Goal: Transaction & Acquisition: Obtain resource

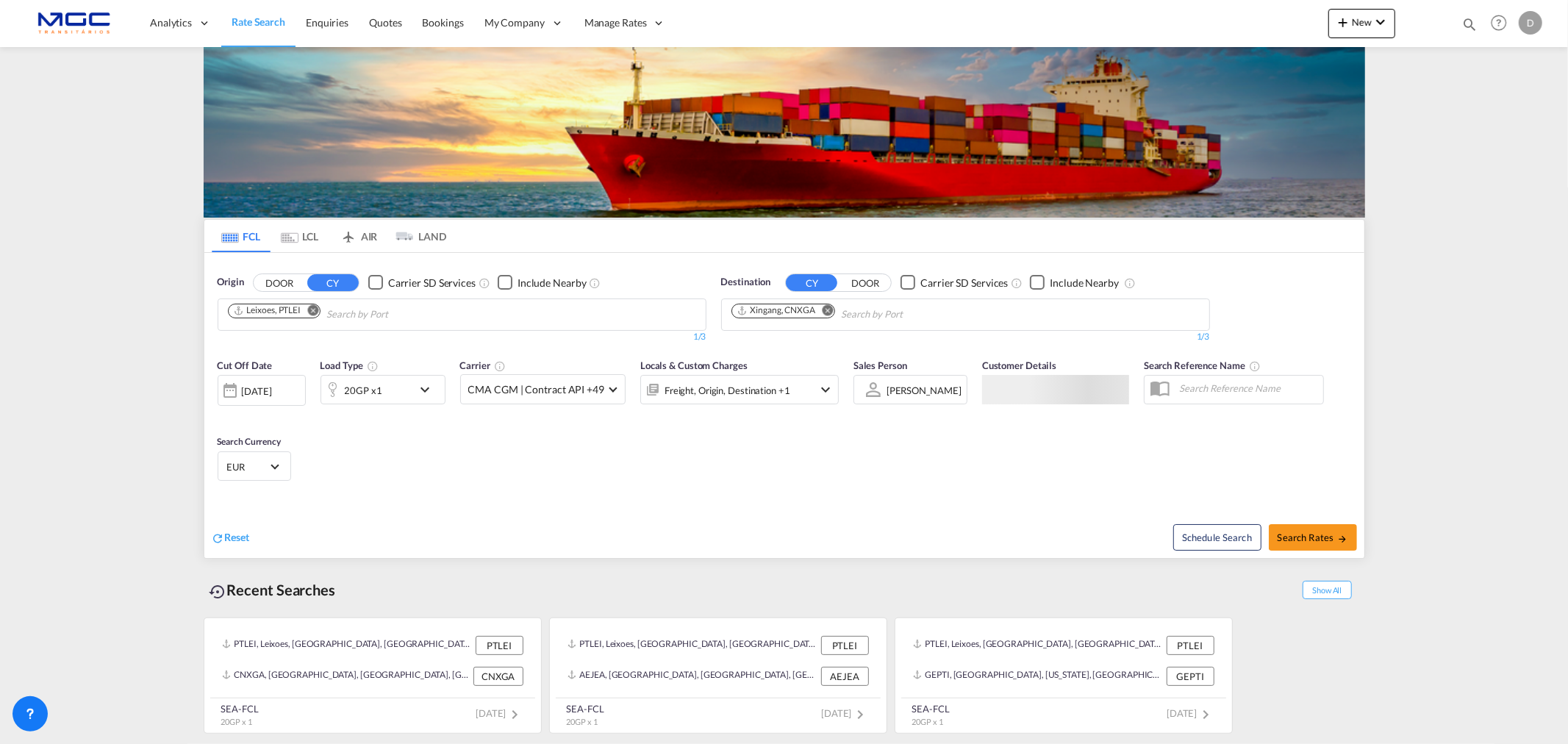
click at [278, 307] on div "Leixoes, PTLEI" at bounding box center [267, 310] width 69 height 12
click at [832, 310] on md-icon "Remove" at bounding box center [827, 310] width 11 height 11
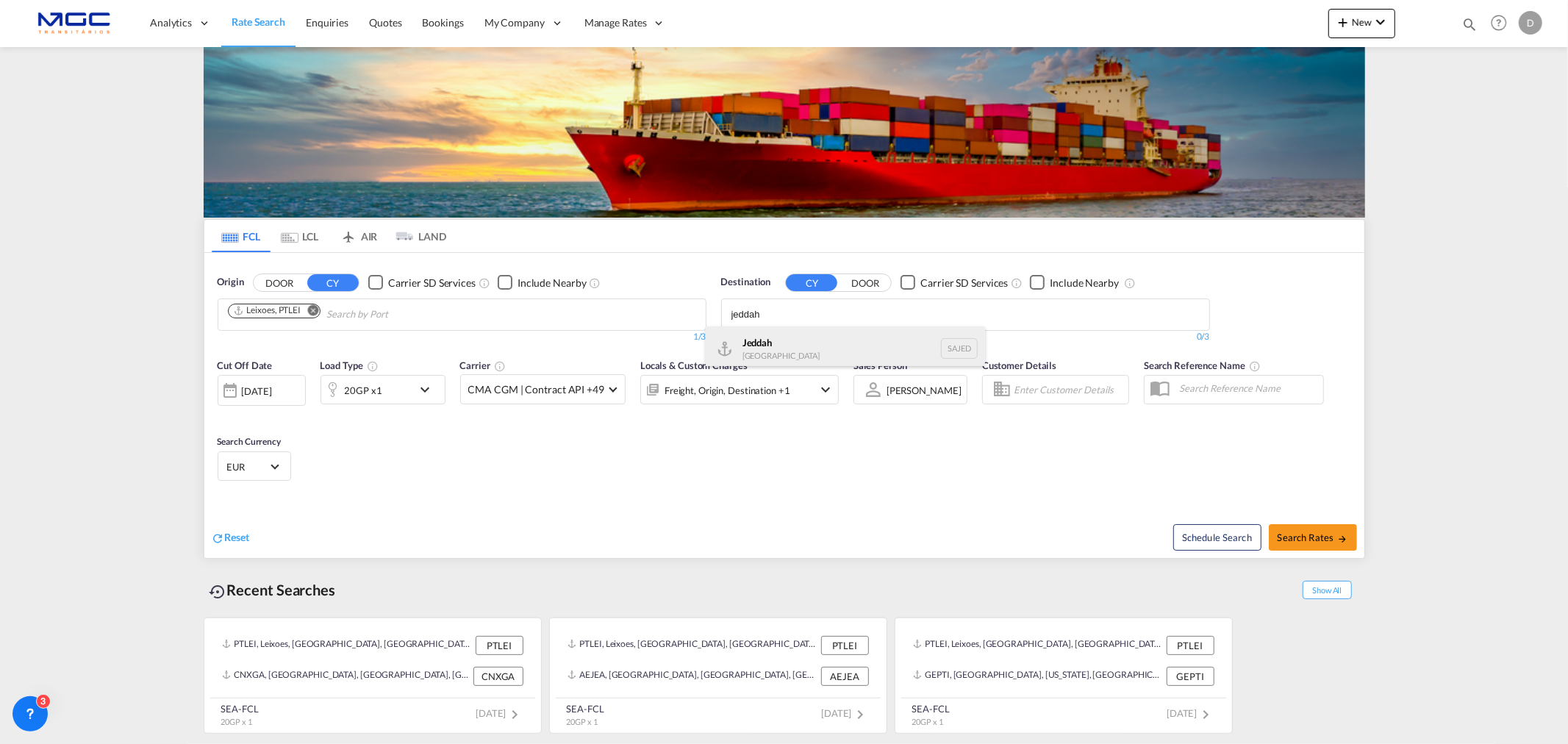
type input "jeddah"
click at [792, 354] on div "Jeddah Saudi Arabia SAJED" at bounding box center [845, 349] width 279 height 44
click at [1329, 533] on span "Search Rates" at bounding box center [1312, 537] width 70 height 12
type input "PTLEI to SAJED / 29 Sep 2025"
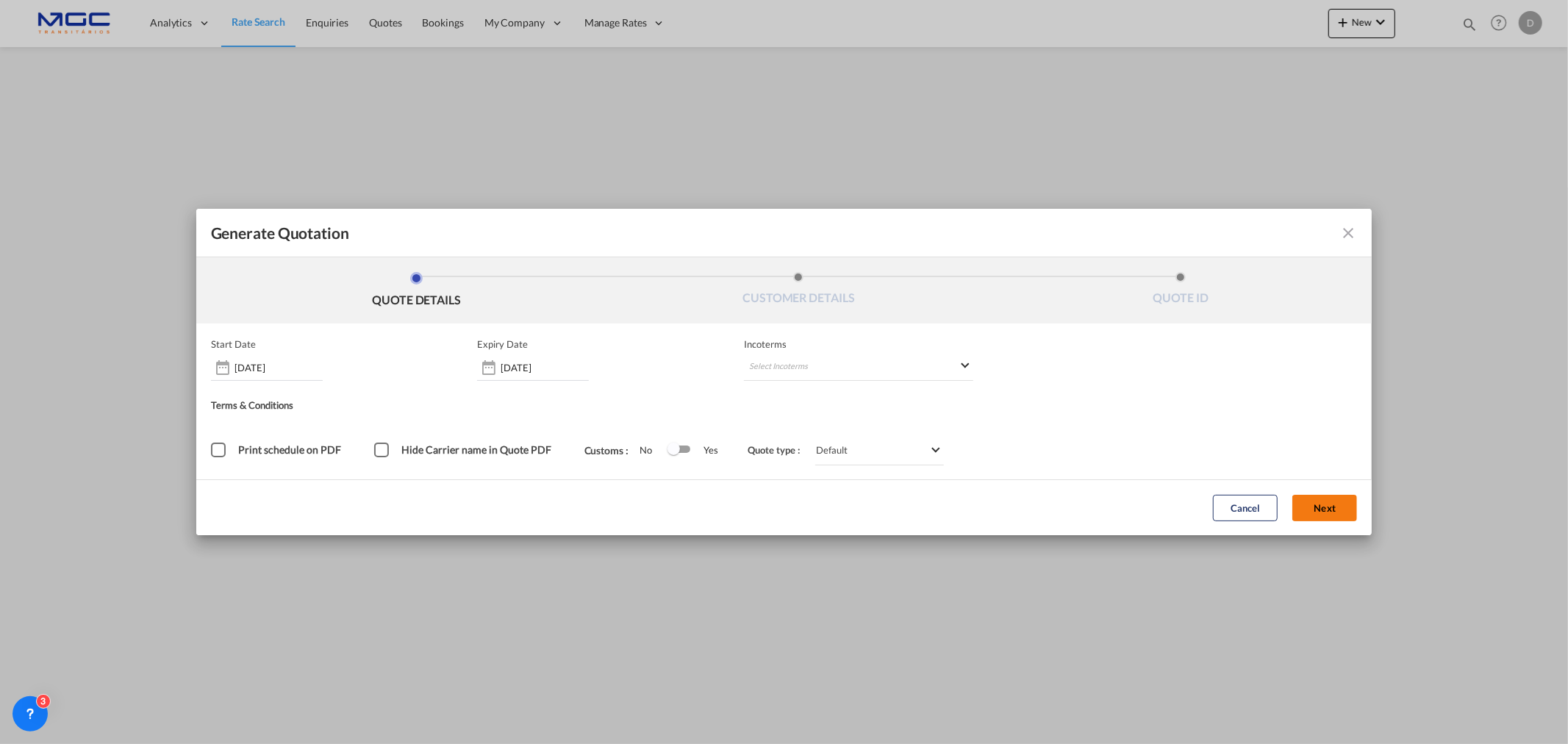
click at [1327, 504] on button "Next" at bounding box center [1325, 508] width 65 height 27
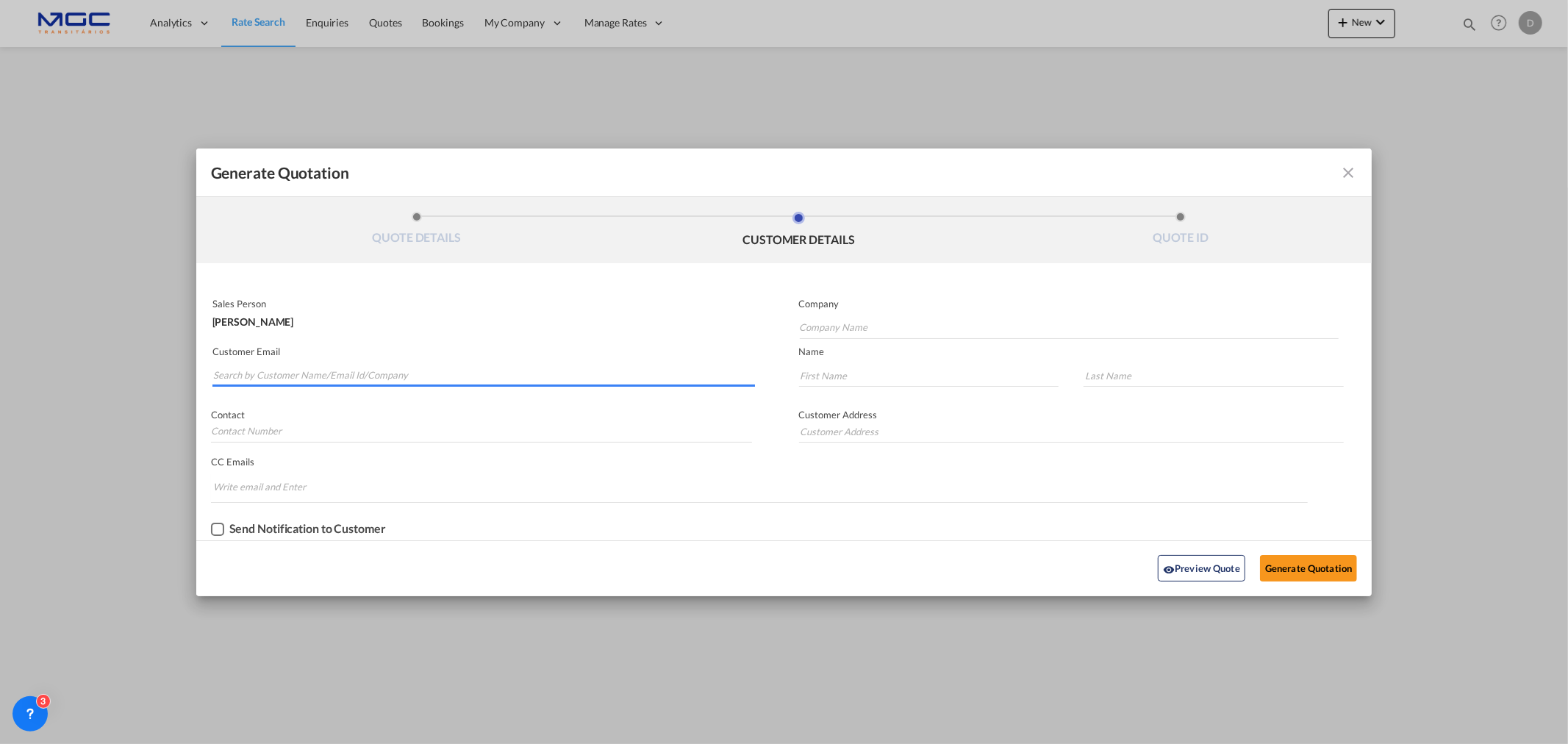
click at [252, 376] on input "Search by Customer Name/Email Id/Company" at bounding box center [484, 375] width 542 height 22
paste input "Sales - Depa Logistics <sales1@depalogistics.com>"
drag, startPoint x: 306, startPoint y: 374, endPoint x: 135, endPoint y: 370, distance: 171.0
click at [135, 370] on div "Generate Quotation QUOTE DETAILS CUSTOMER DETAILS QUOTE ID Start Date 29 Sep 20…" at bounding box center [784, 372] width 1568 height 744
click at [417, 370] on input "sales1@depalogistics.com>" at bounding box center [484, 375] width 542 height 22
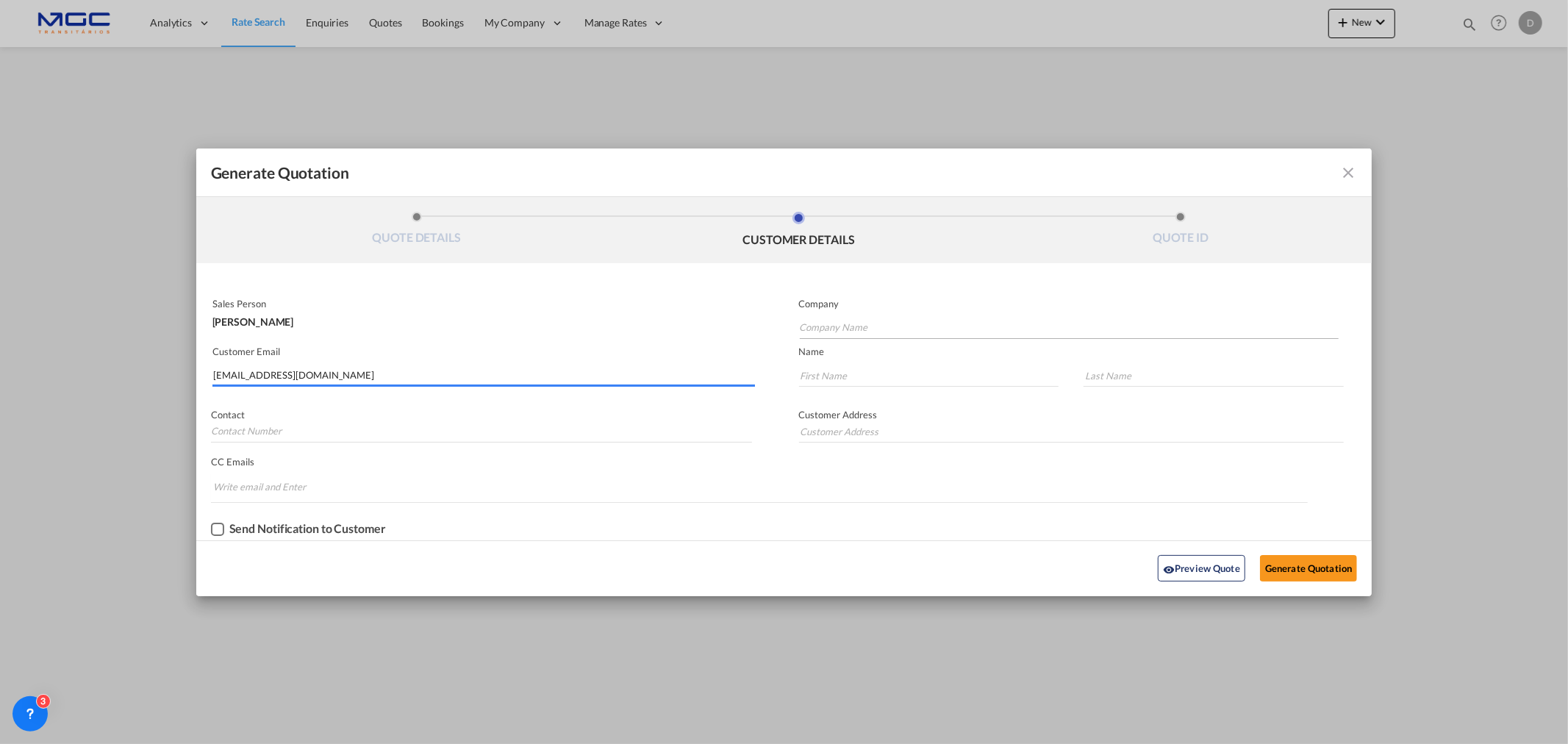
type input "sales1@depalogistics.com"
click at [873, 334] on input "Company Name" at bounding box center [1069, 328] width 539 height 22
type input "."
click at [848, 377] on input "Generate QuotationQUOTE ..." at bounding box center [929, 375] width 260 height 22
type input "."
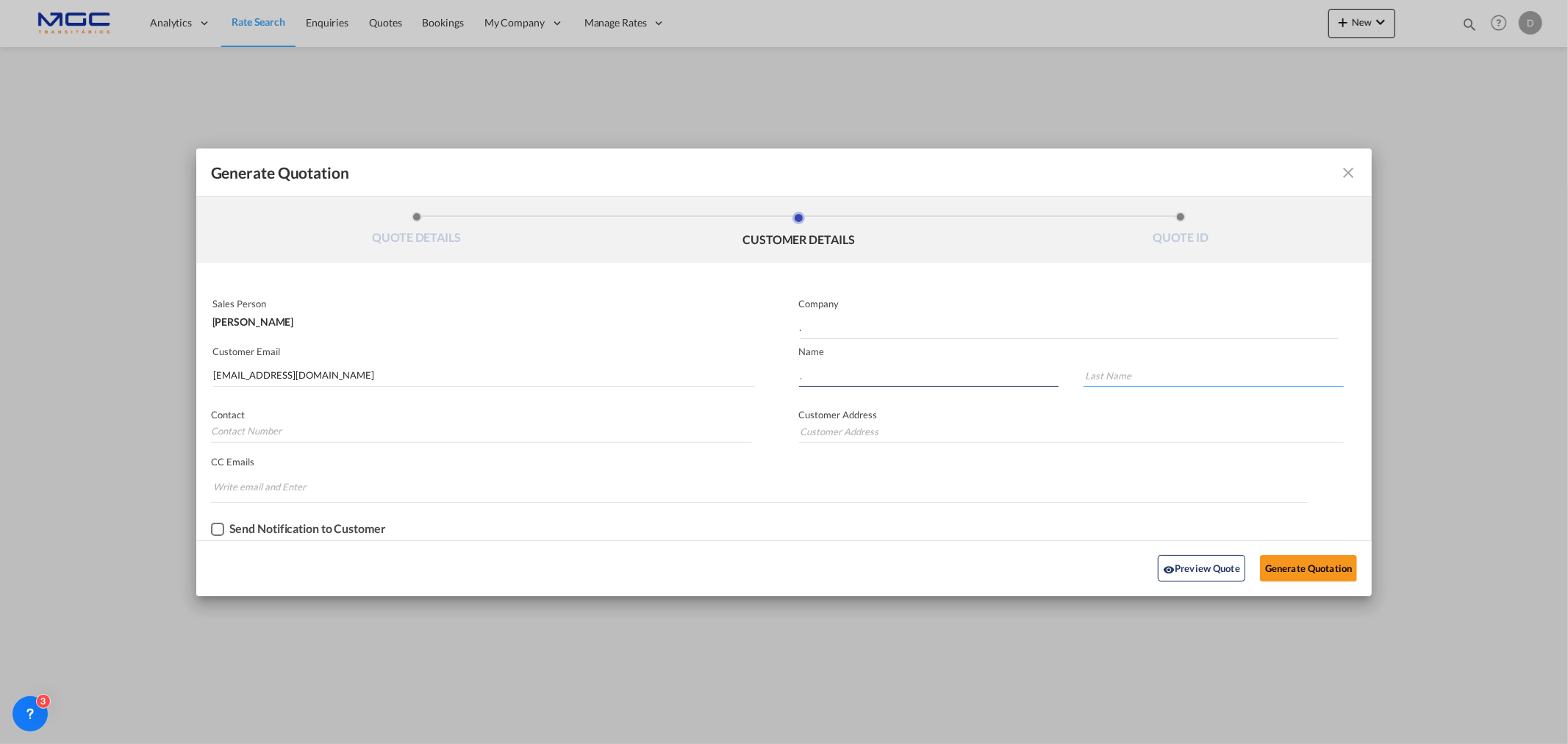
click at [1106, 372] on input "Generate QuotationQUOTE ..." at bounding box center [1214, 375] width 260 height 22
type input "."
click at [1288, 561] on button "Generate Quotation" at bounding box center [1308, 568] width 97 height 27
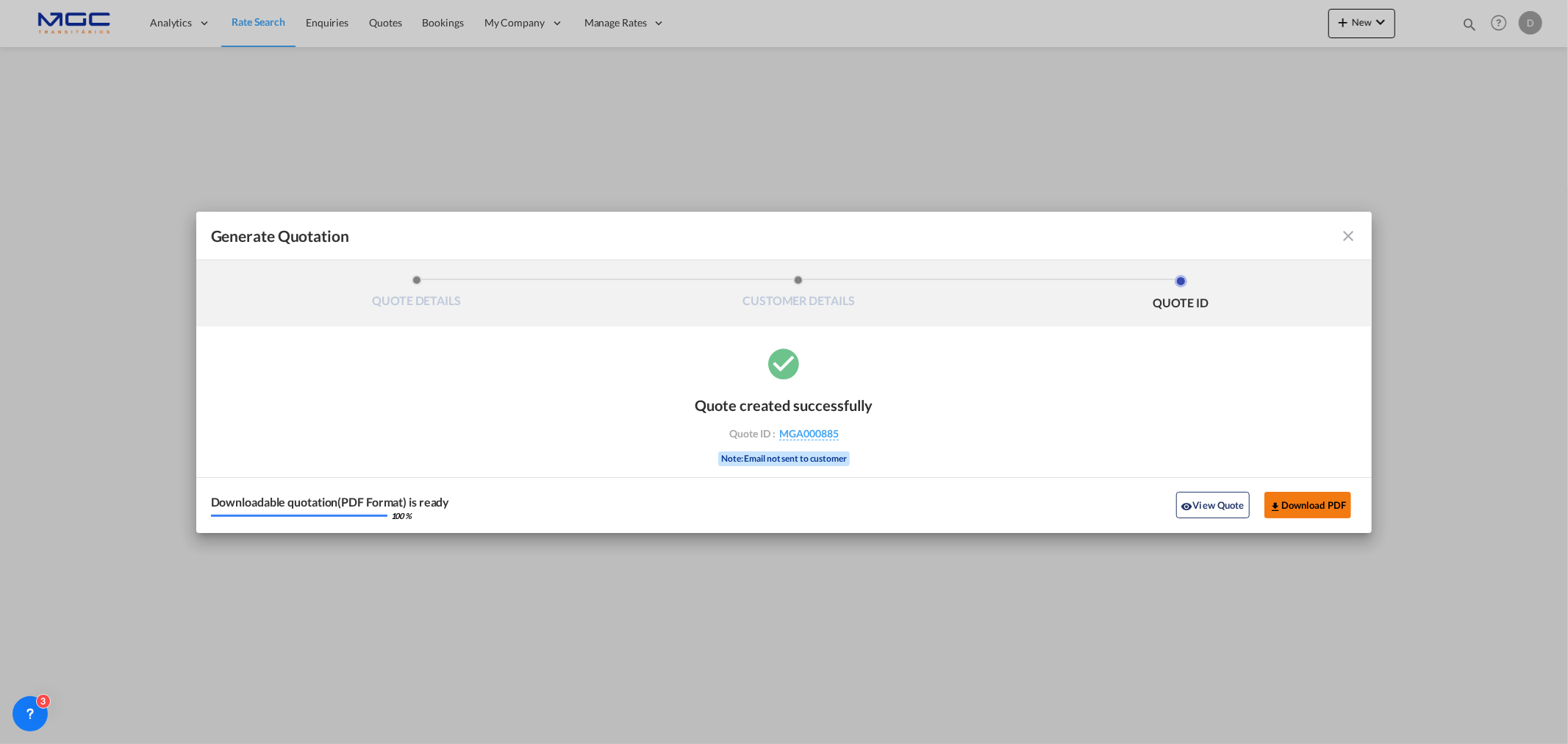
click at [1287, 497] on button "Download PDF" at bounding box center [1308, 505] width 87 height 27
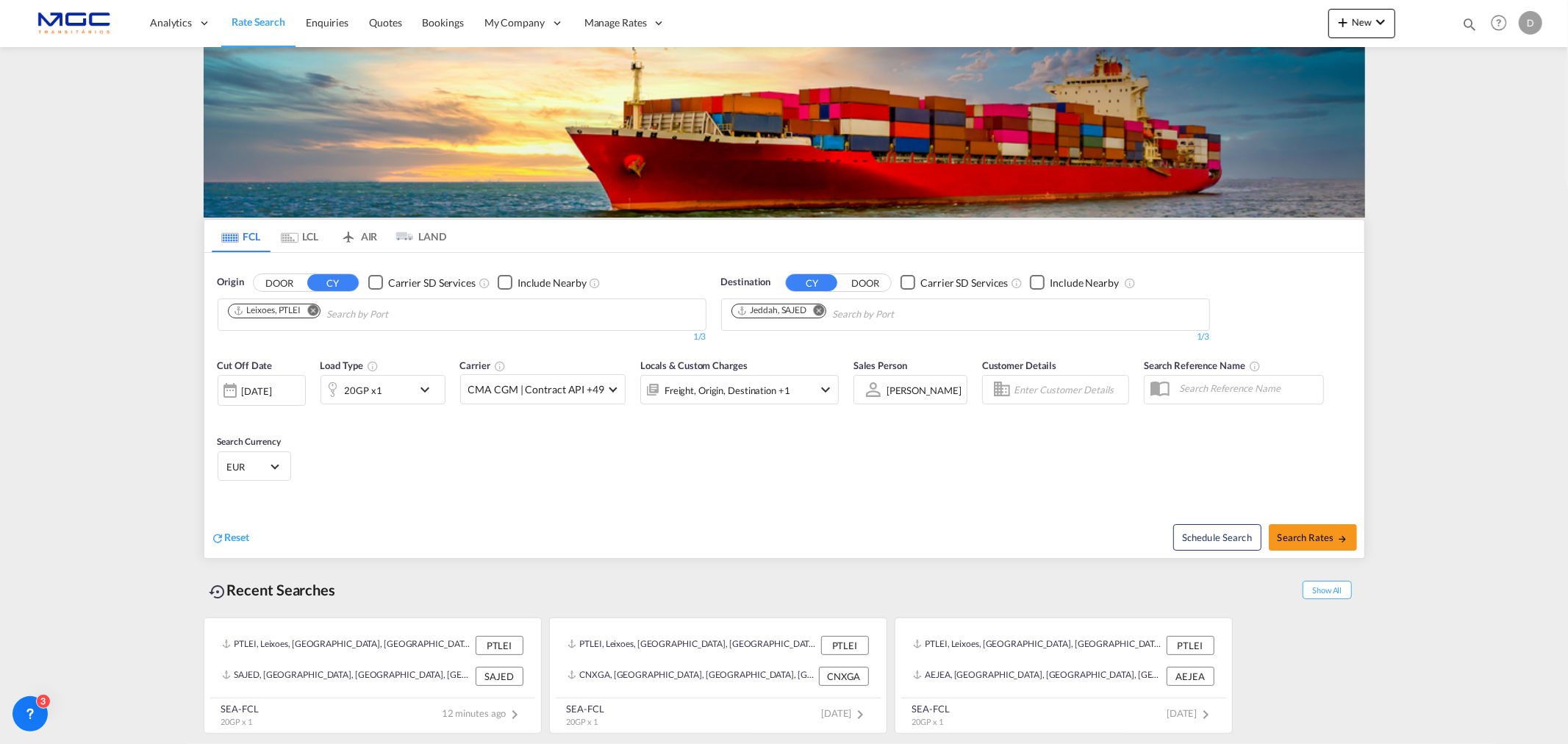
click at [819, 313] on md-icon "Remove" at bounding box center [818, 310] width 11 height 11
type input "poti"
click at [768, 336] on div "Poti [US_STATE] GEPTI" at bounding box center [845, 349] width 279 height 44
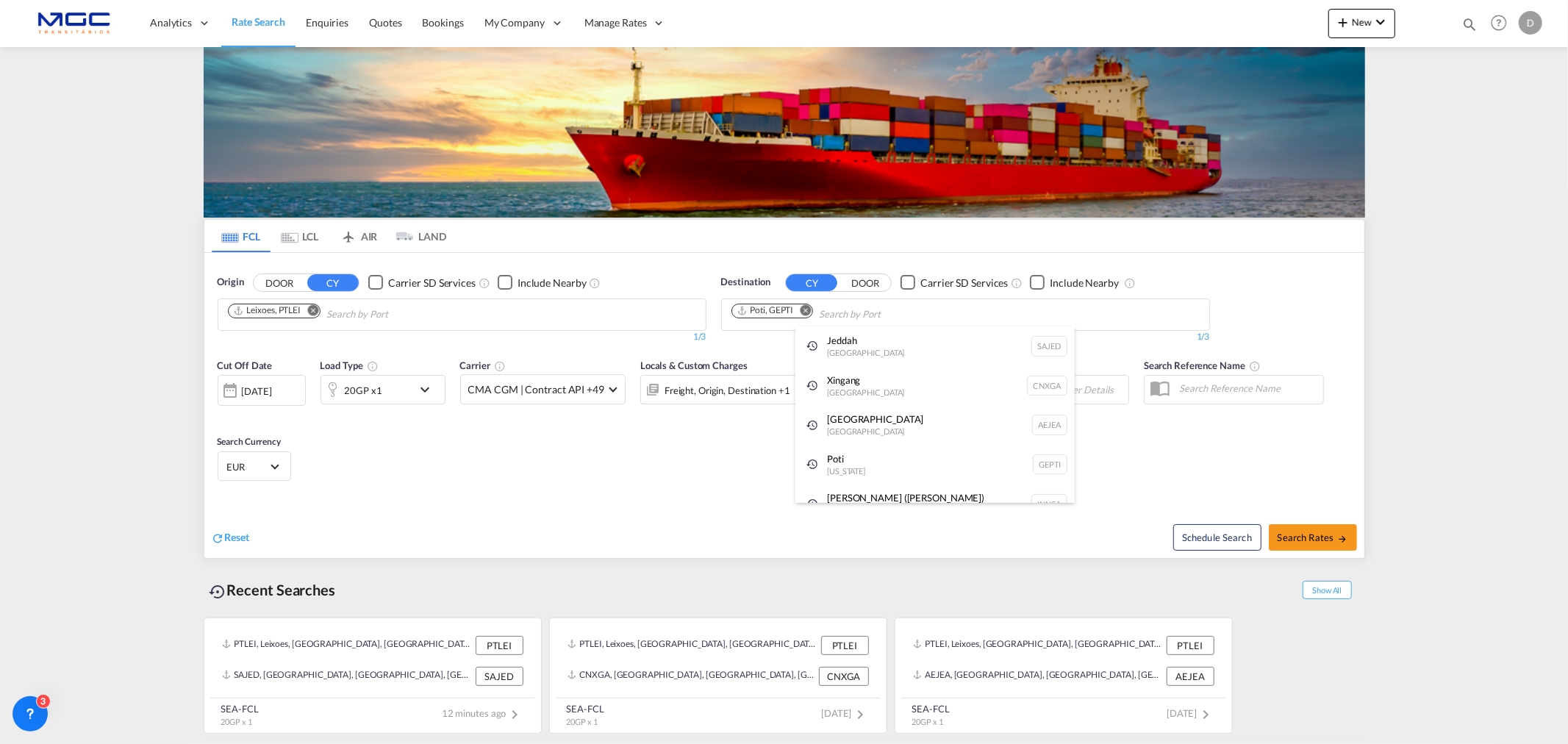
drag, startPoint x: 463, startPoint y: 521, endPoint x: 435, endPoint y: 521, distance: 28.0
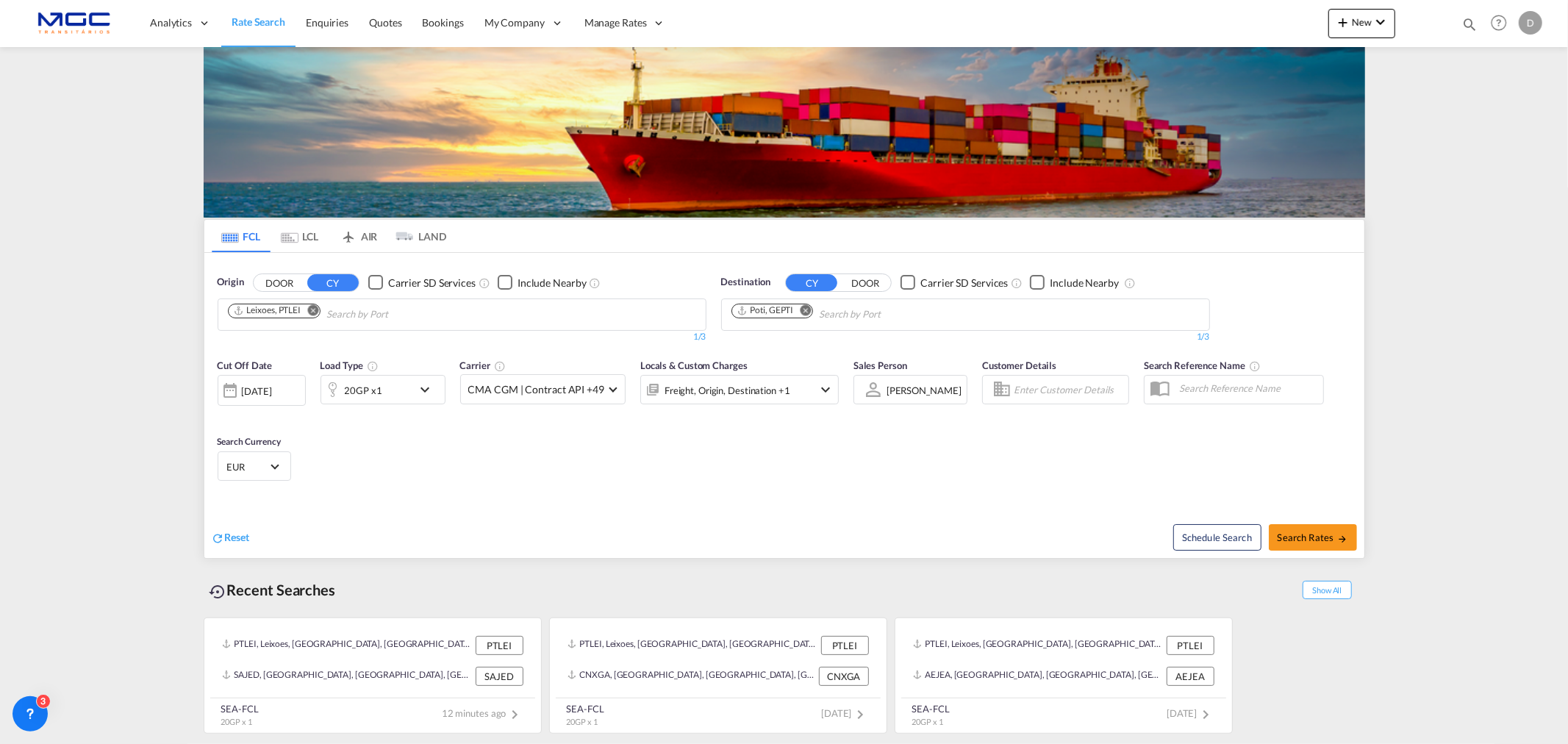
click at [384, 395] on div "20GP x1" at bounding box center [366, 390] width 91 height 29
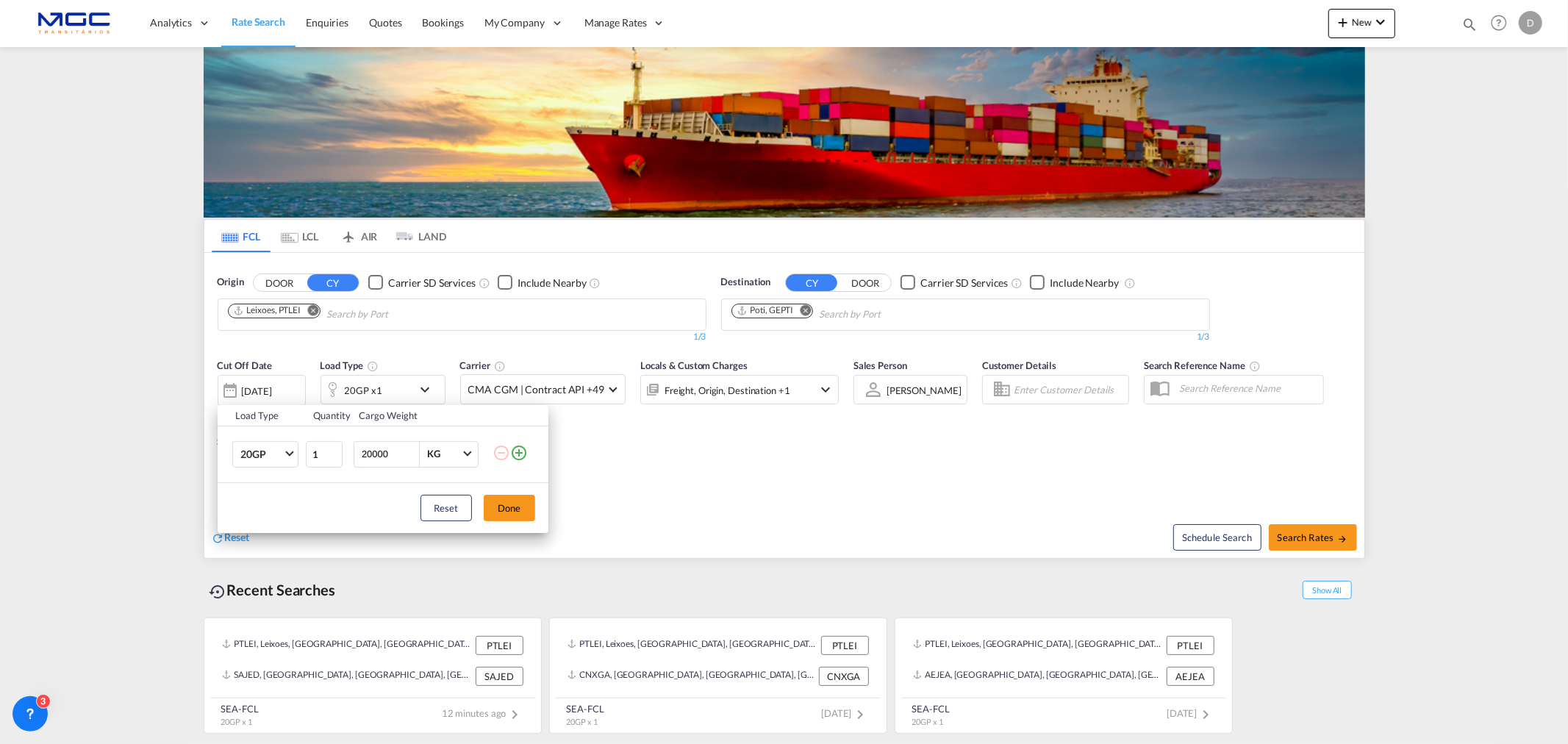
click at [385, 395] on div "Load Type Quantity Cargo Weight 20GP 20GP 40GP 40HC 45HC 20RE 40RE 40HR 20OT 40…" at bounding box center [784, 372] width 1568 height 744
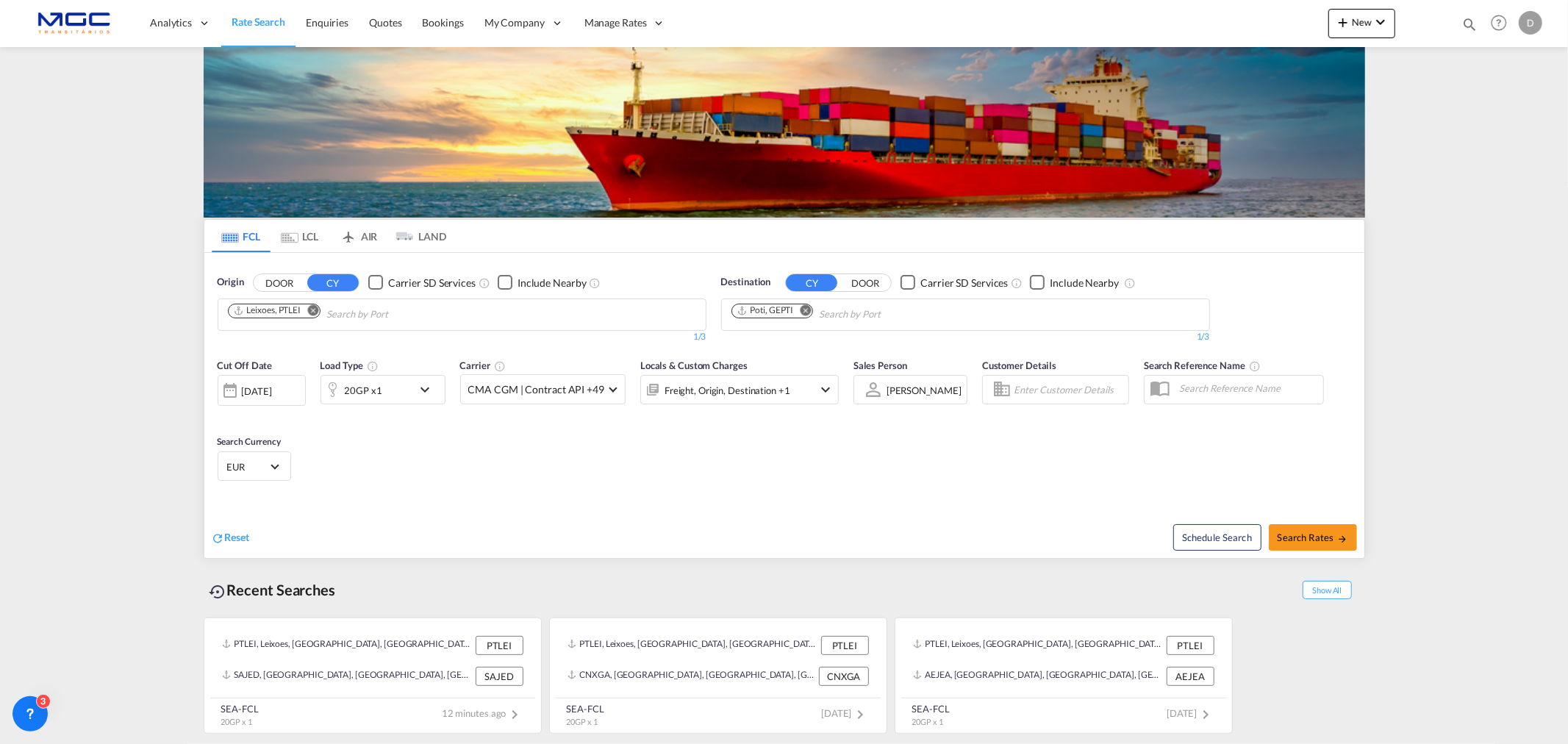
click at [368, 391] on div "20GP x1" at bounding box center [363, 390] width 37 height 20
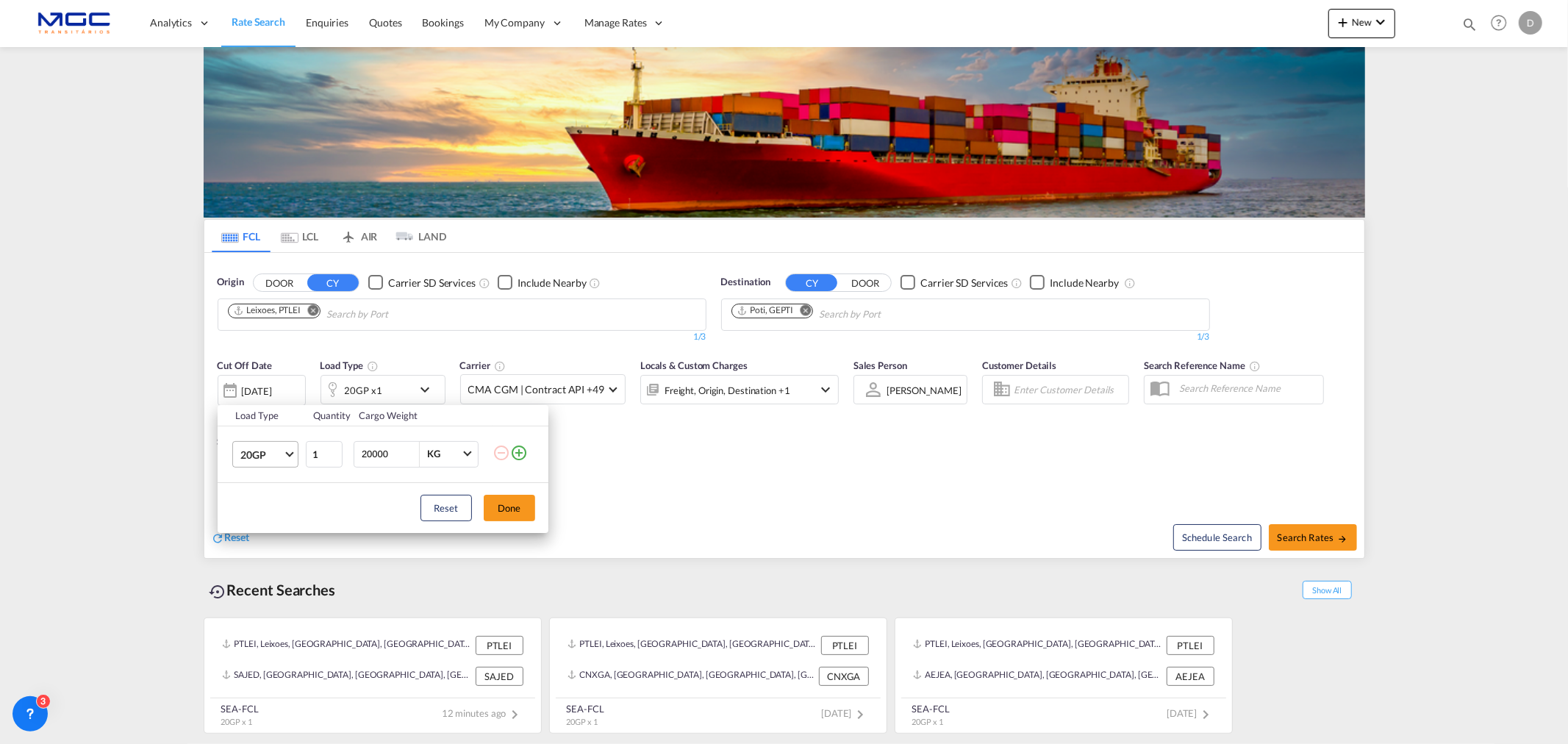
drag, startPoint x: 268, startPoint y: 451, endPoint x: 266, endPoint y: 467, distance: 16.1
click at [268, 450] on span "20GP" at bounding box center [261, 455] width 43 height 15
drag, startPoint x: 270, startPoint y: 529, endPoint x: 437, endPoint y: 527, distance: 167.0
click at [273, 528] on md-option "40HC" at bounding box center [278, 525] width 100 height 36
click at [513, 507] on button "Done" at bounding box center [509, 508] width 52 height 27
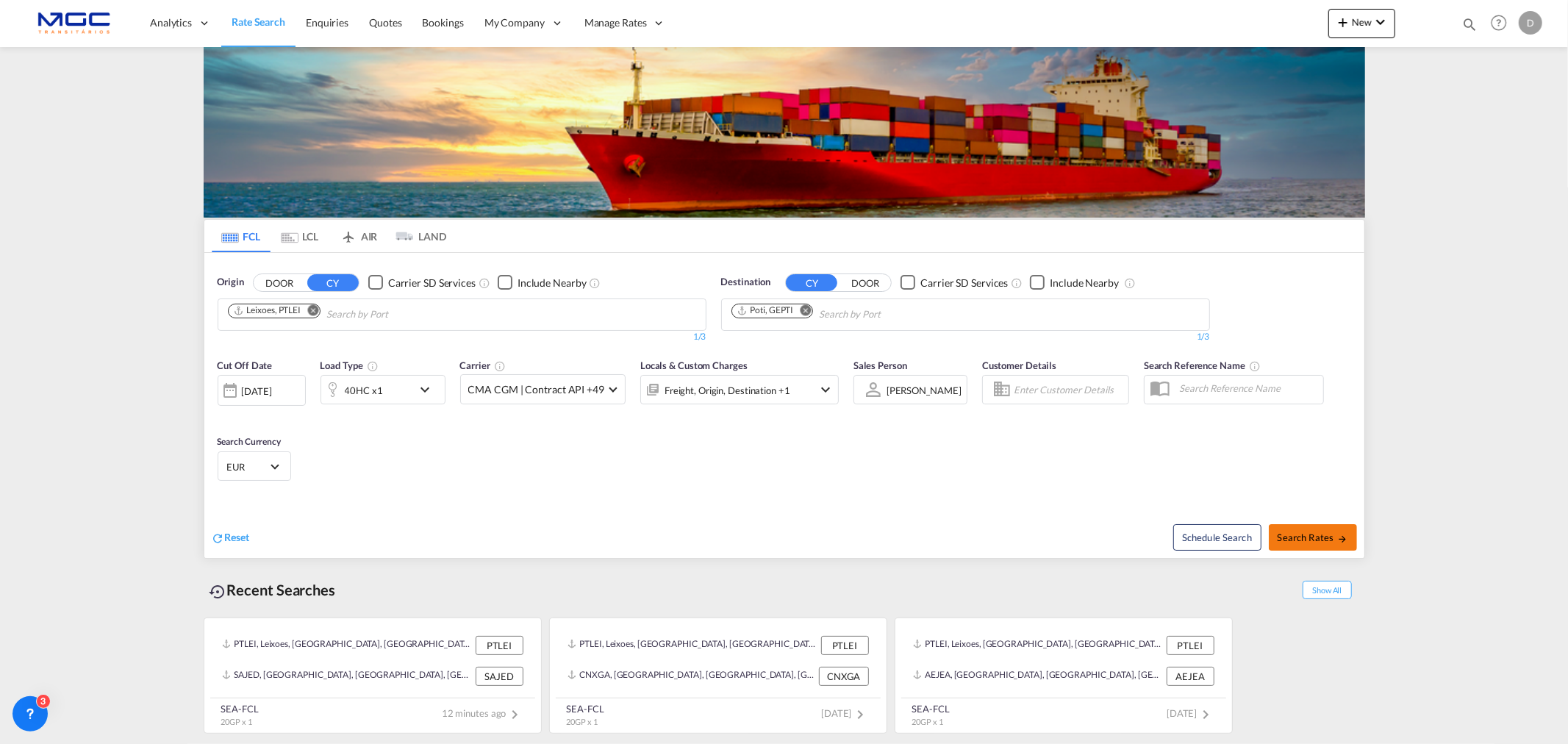
click at [1312, 531] on span "Search Rates" at bounding box center [1312, 537] width 70 height 12
type input "PTLEI to GEPTI / [DATE]"
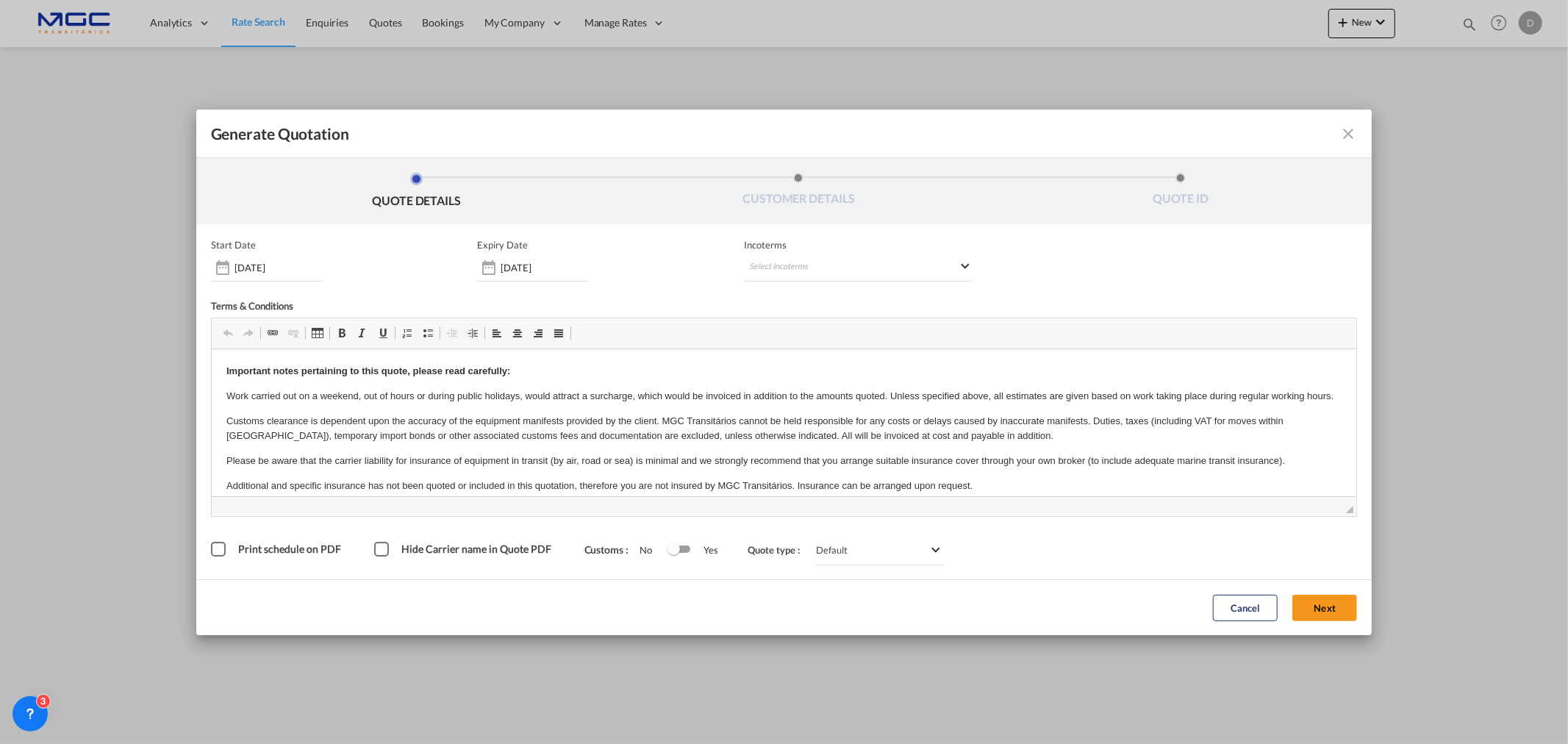
click at [1346, 605] on button "Next" at bounding box center [1325, 607] width 65 height 27
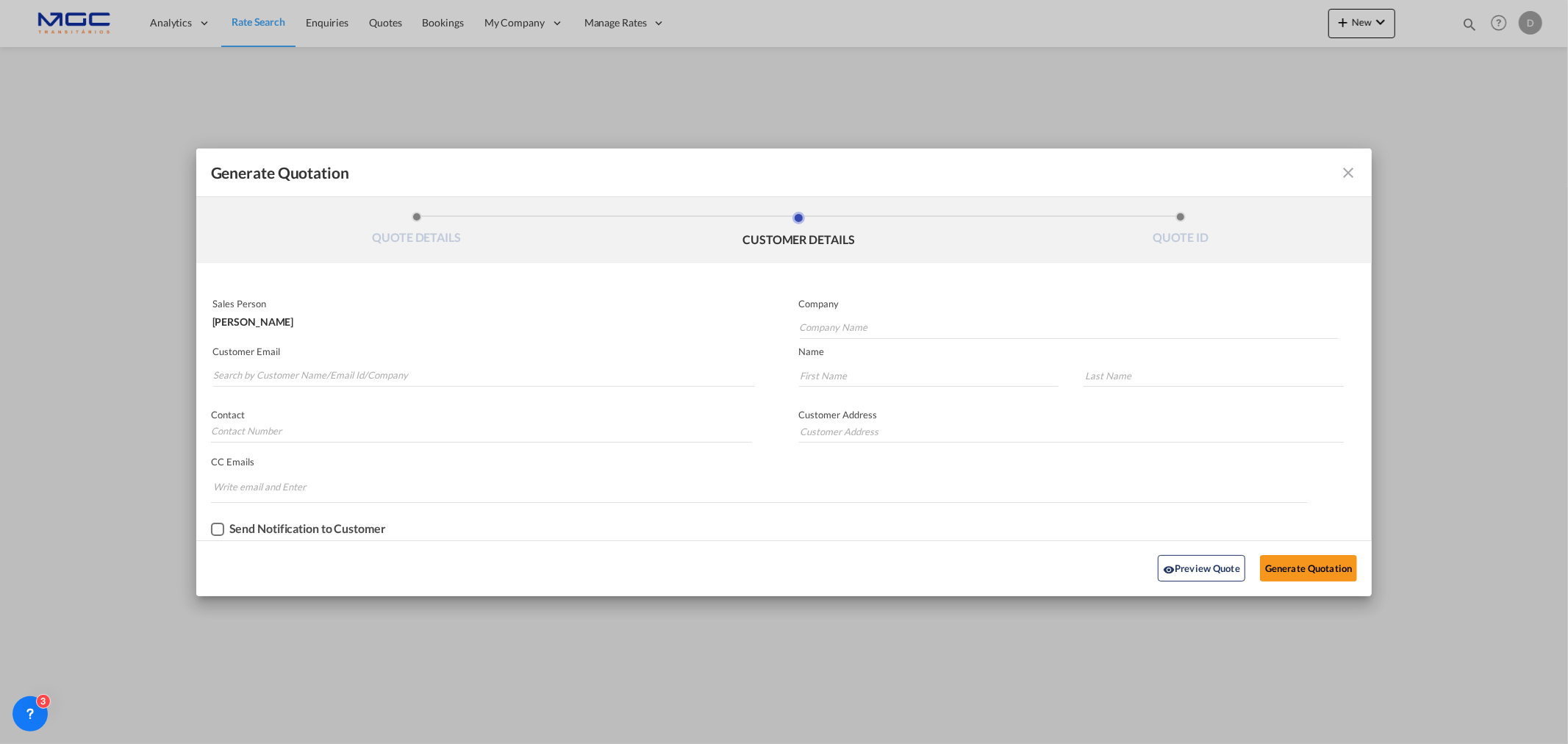
drag, startPoint x: 251, startPoint y: 356, endPoint x: 218, endPoint y: 403, distance: 57.4
click at [251, 357] on md-autocomplete-wrap "Generate QuotationQUOTE ..." at bounding box center [484, 372] width 543 height 29
click at [239, 375] on input "Search by Customer Name/Email Id/Company" at bounding box center [484, 375] width 542 height 22
click at [235, 370] on input "Search by Customer Name/Email Id/Company" at bounding box center [484, 375] width 542 height 22
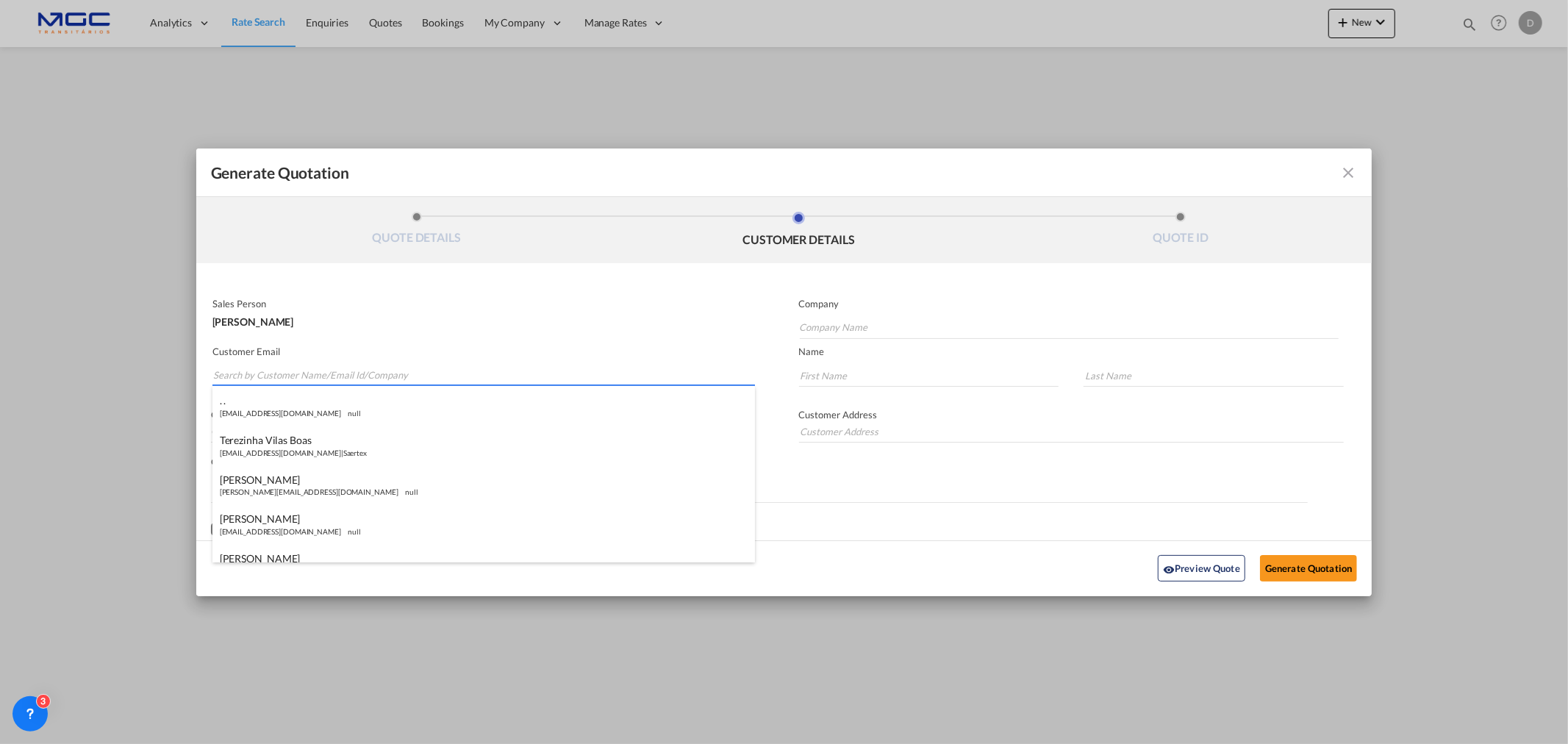
paste input "[EMAIL_ADDRESS][DOMAIN_NAME]"
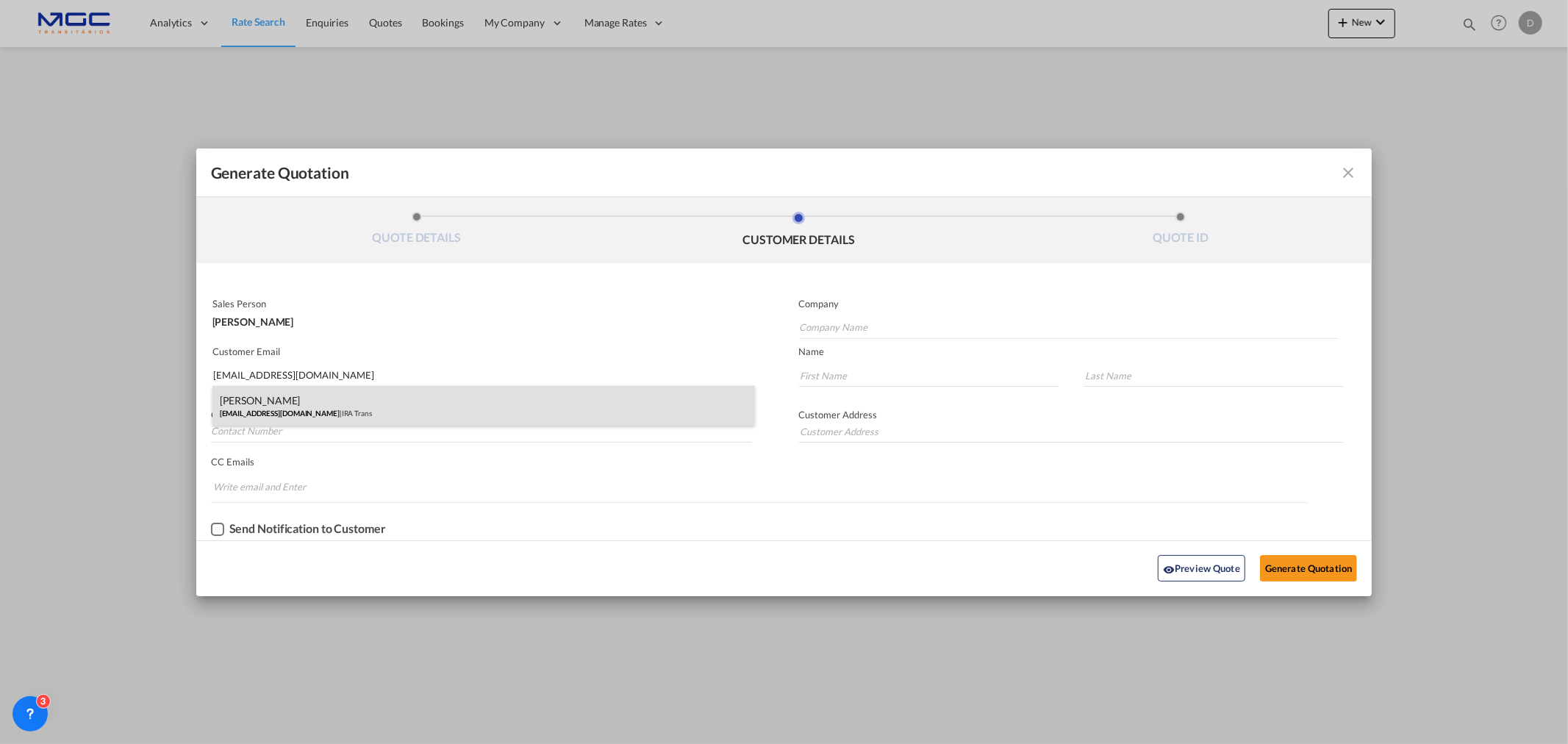
type input "[EMAIL_ADDRESS][DOMAIN_NAME]"
click at [319, 414] on div "[PERSON_NAME] [EMAIL_ADDRESS][DOMAIN_NAME] | IRA Trans" at bounding box center [484, 405] width 543 height 40
type input "IRA Trans"
type input "Lida"
type input "Minasyan"
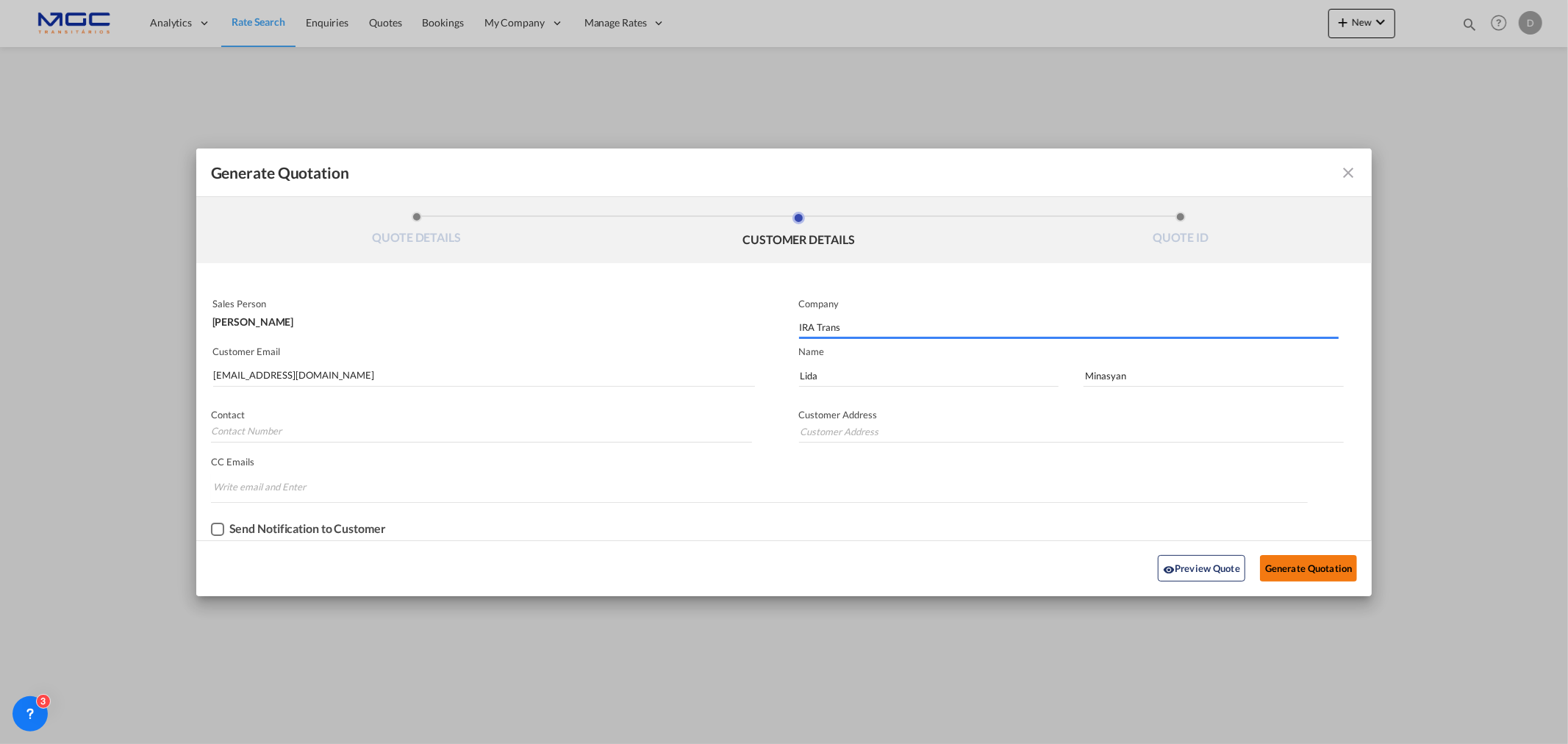
drag, startPoint x: 1321, startPoint y: 588, endPoint x: 1324, endPoint y: 574, distance: 14.3
click at [1321, 584] on div "Preview Quote Generate Quotation" at bounding box center [784, 568] width 1176 height 56
click at [1324, 574] on button "Generate Quotation" at bounding box center [1308, 568] width 97 height 27
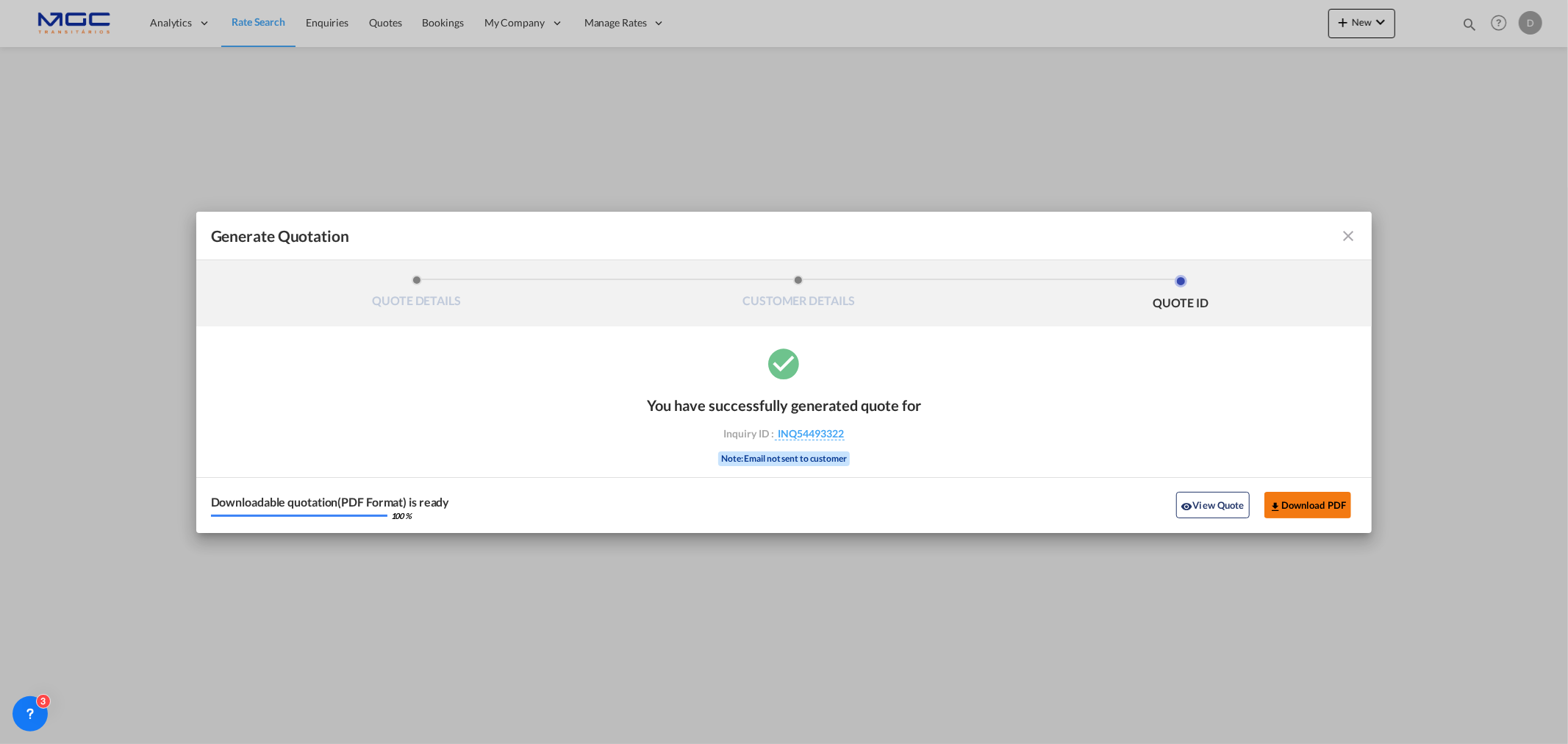
click at [1324, 502] on button "Download PDF" at bounding box center [1308, 505] width 87 height 27
